Goal: Find specific page/section: Find specific page/section

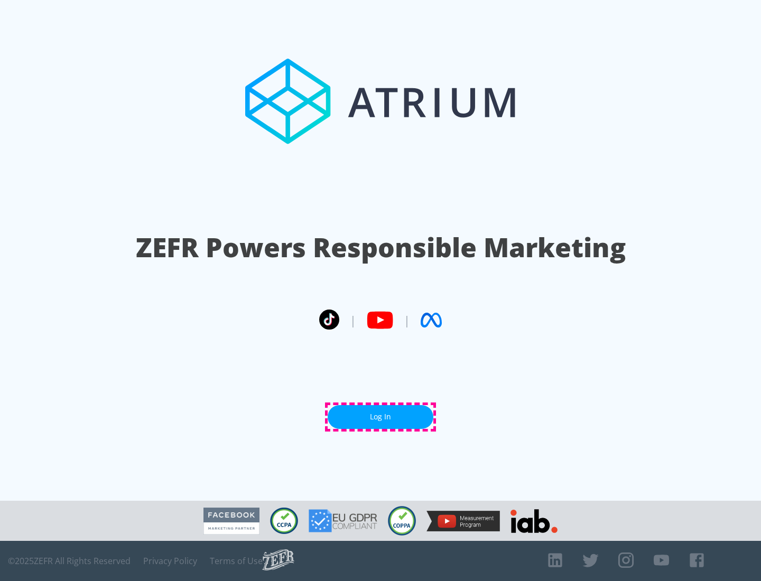
click at [381, 417] on link "Log In" at bounding box center [381, 417] width 106 height 24
